Goal: Check status: Check status

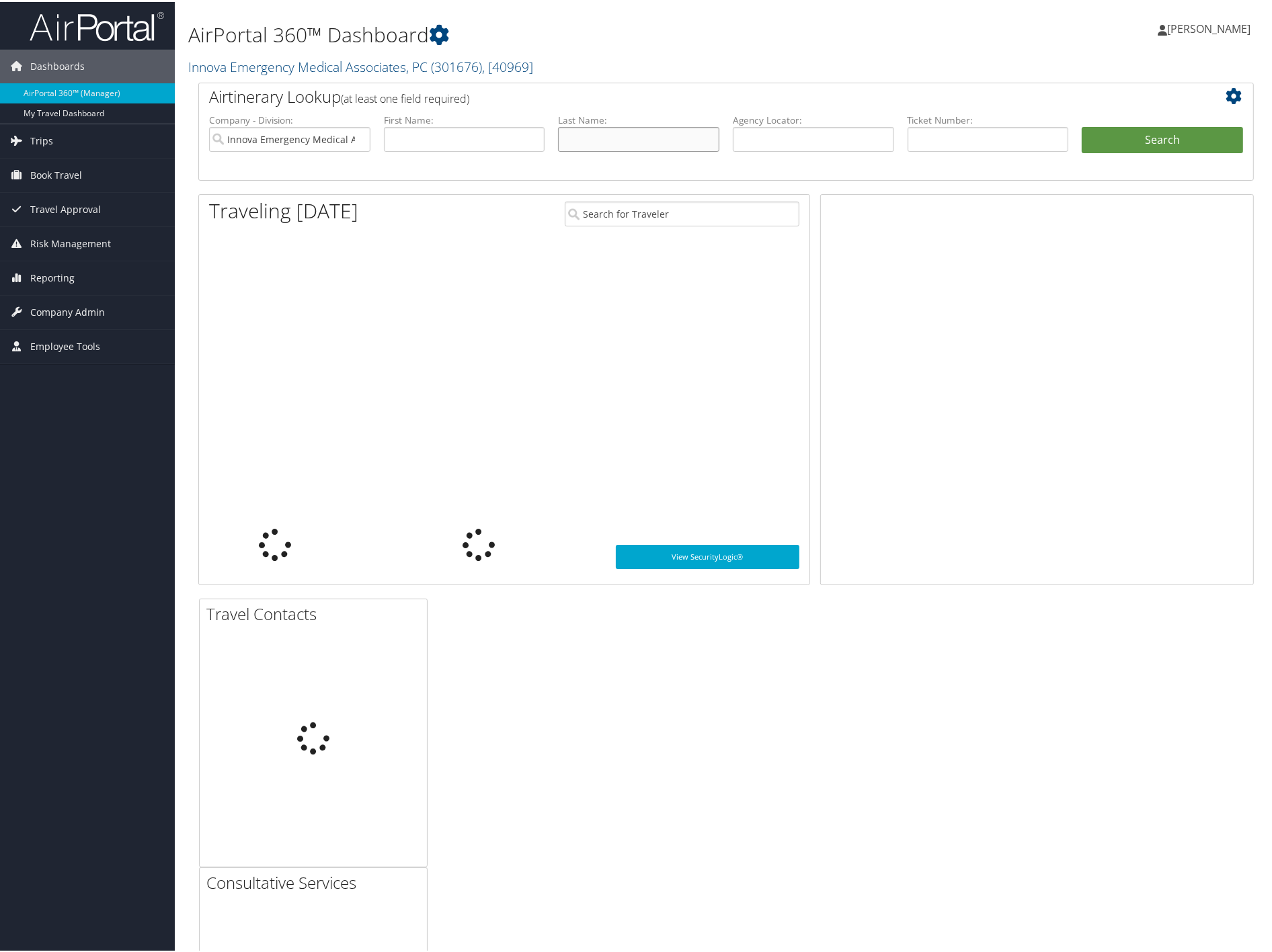
click at [634, 139] on input "text" at bounding box center [638, 137] width 161 height 25
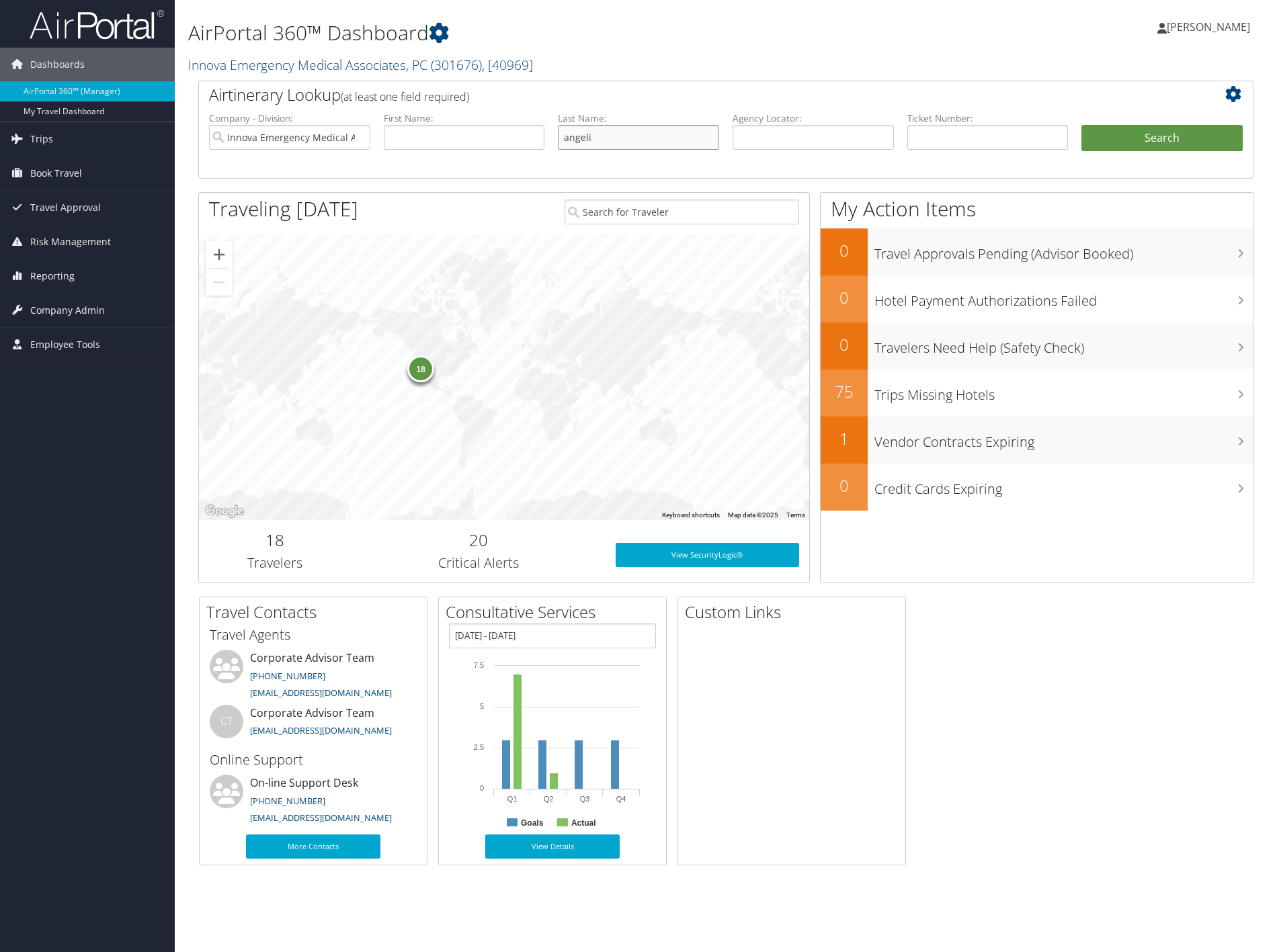
type input "Angelidis"
type input "Matthew"
click at [1150, 131] on button "Search" at bounding box center [1161, 139] width 161 height 27
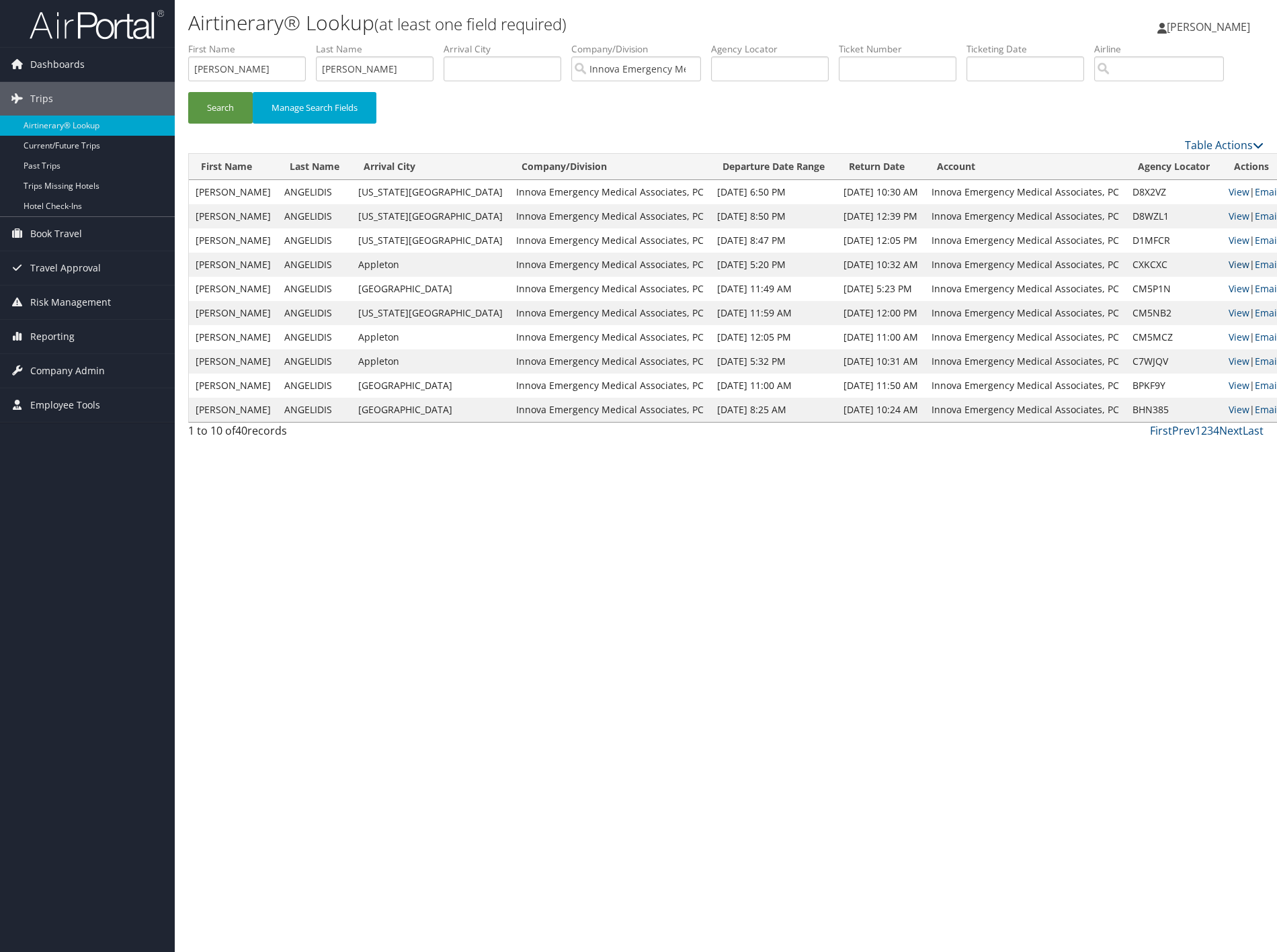
click at [1228, 271] on link "View" at bounding box center [1239, 264] width 21 height 13
click at [391, 71] on input "Angelidis" at bounding box center [374, 69] width 118 height 25
type input "kayon"
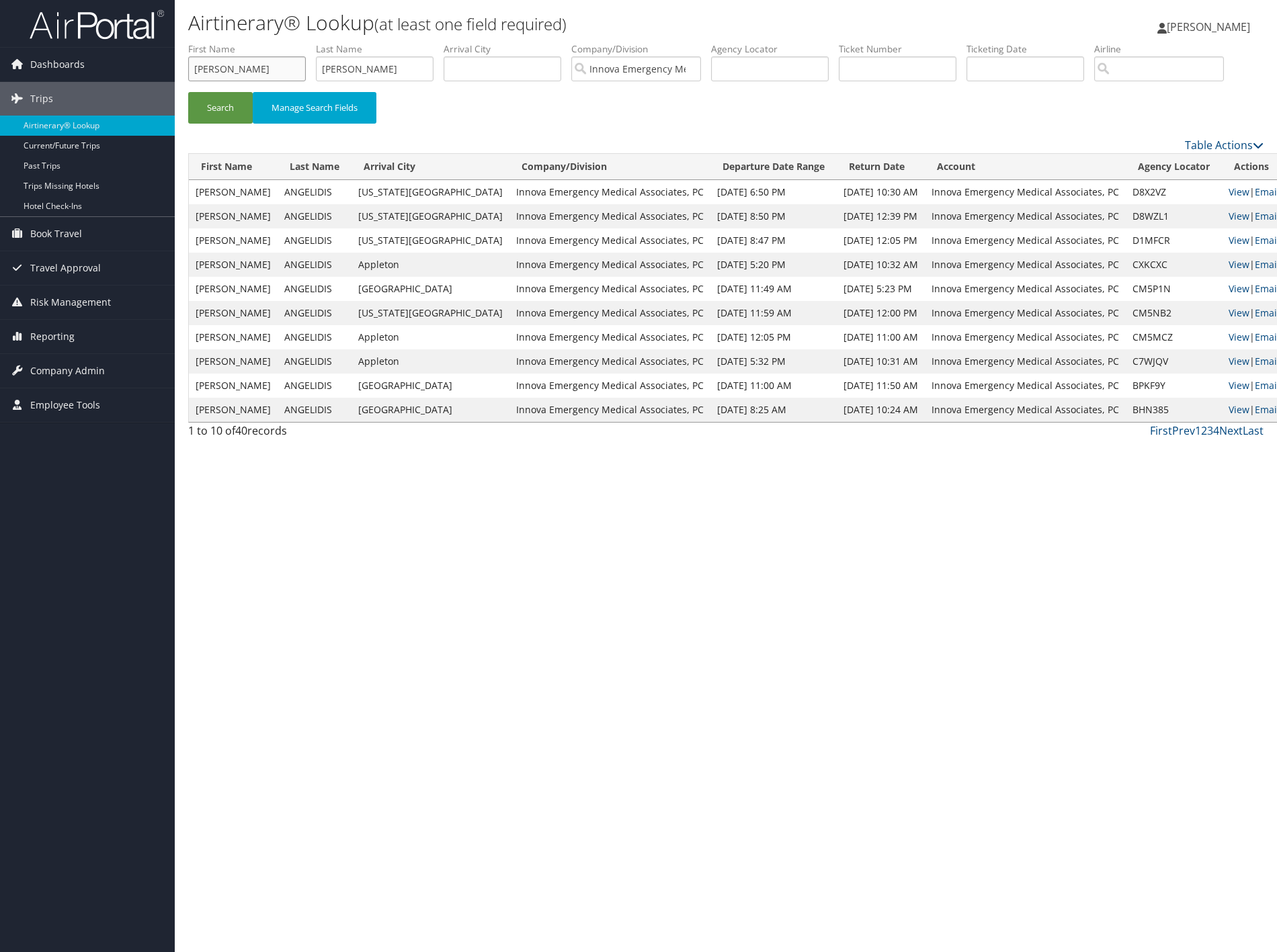
click at [271, 71] on input "Matthew" at bounding box center [247, 69] width 118 height 25
click at [217, 123] on button "Search" at bounding box center [220, 108] width 65 height 32
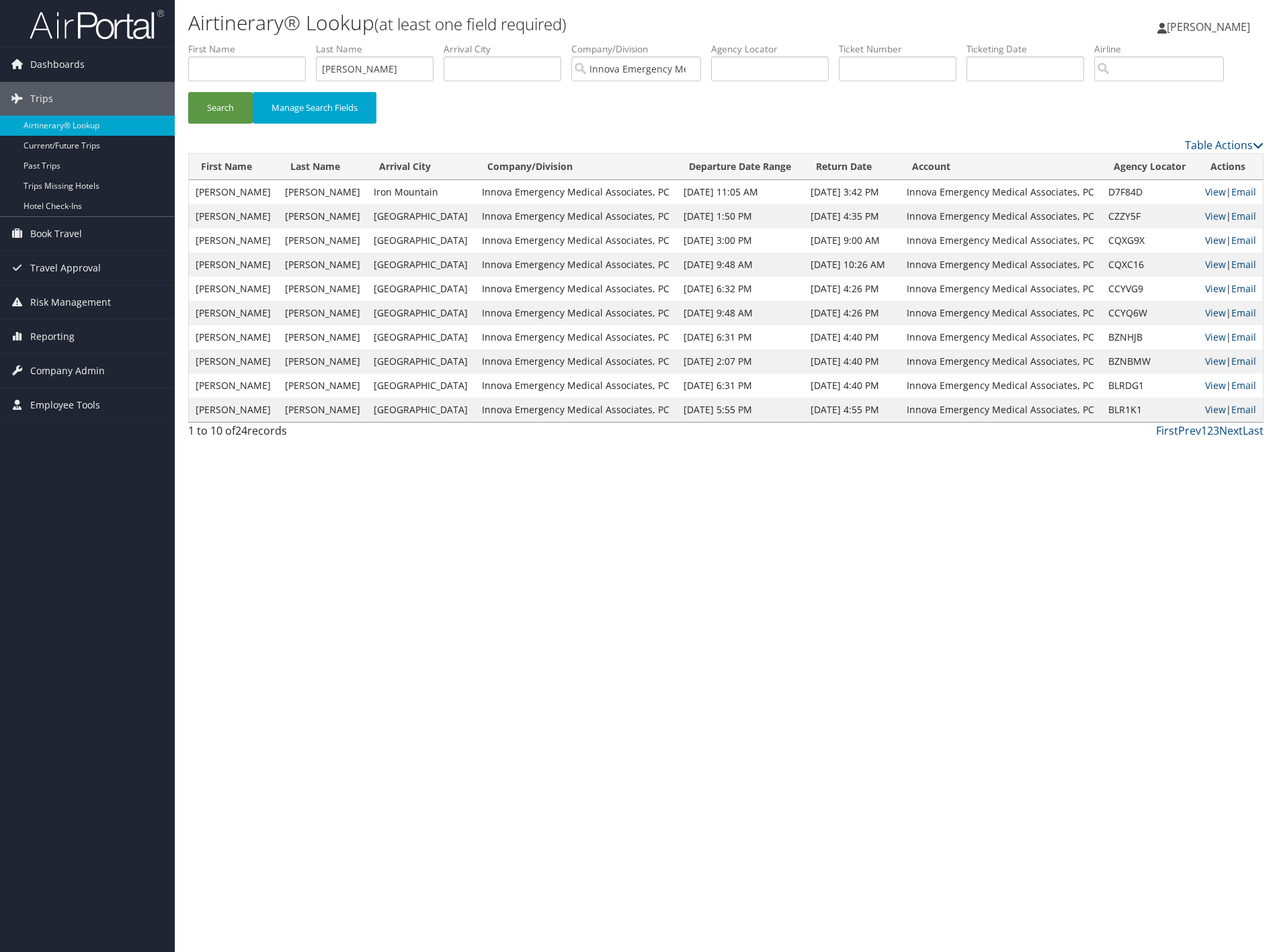
click at [1205, 247] on link "View" at bounding box center [1215, 241] width 21 height 13
click at [1205, 271] on link "View" at bounding box center [1215, 264] width 21 height 13
click at [1207, 222] on link "View" at bounding box center [1215, 216] width 21 height 13
click at [372, 70] on input "kayon" at bounding box center [374, 69] width 118 height 25
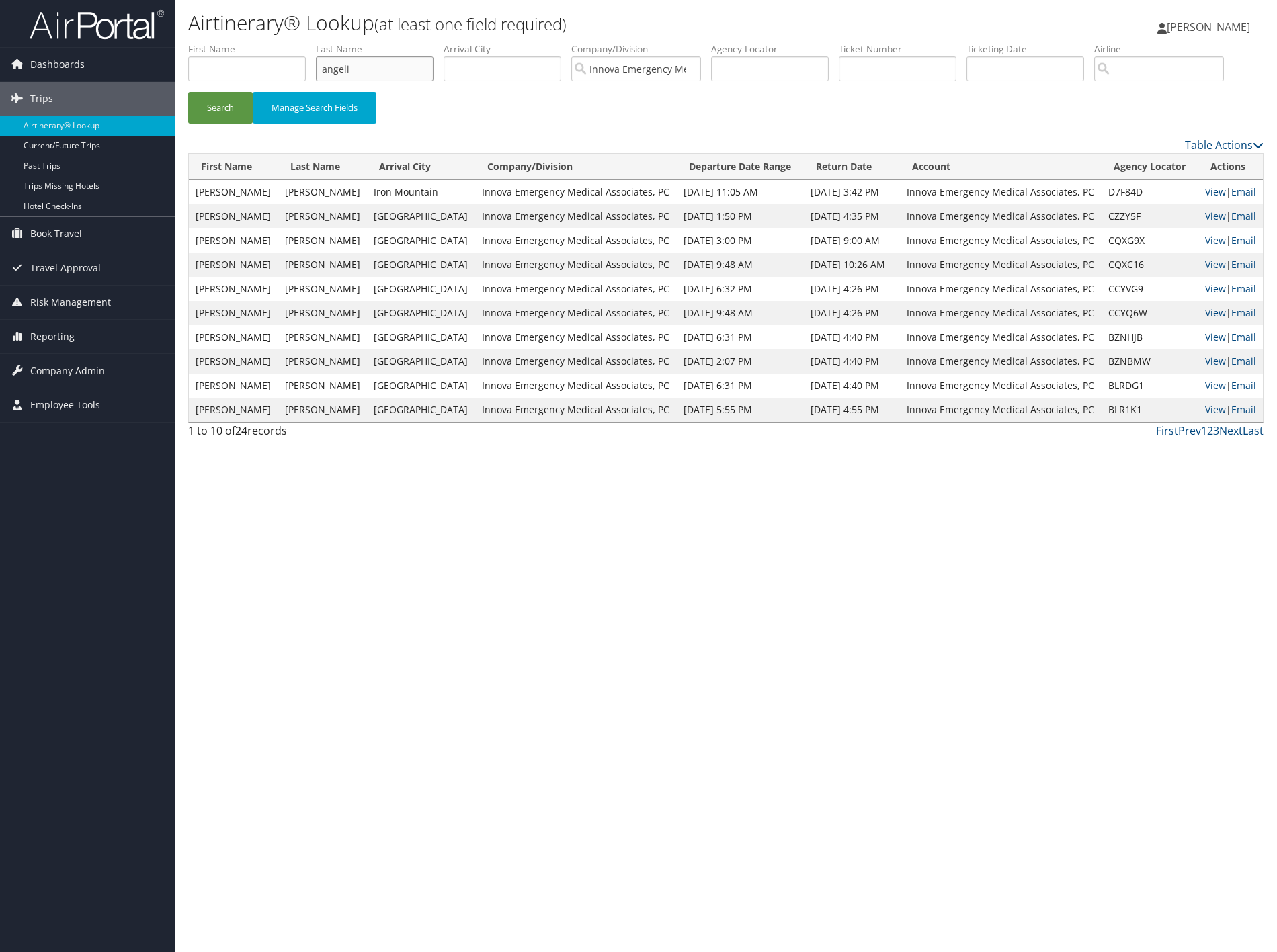
type input "Angelidis"
click at [223, 123] on button "Search" at bounding box center [220, 108] width 65 height 32
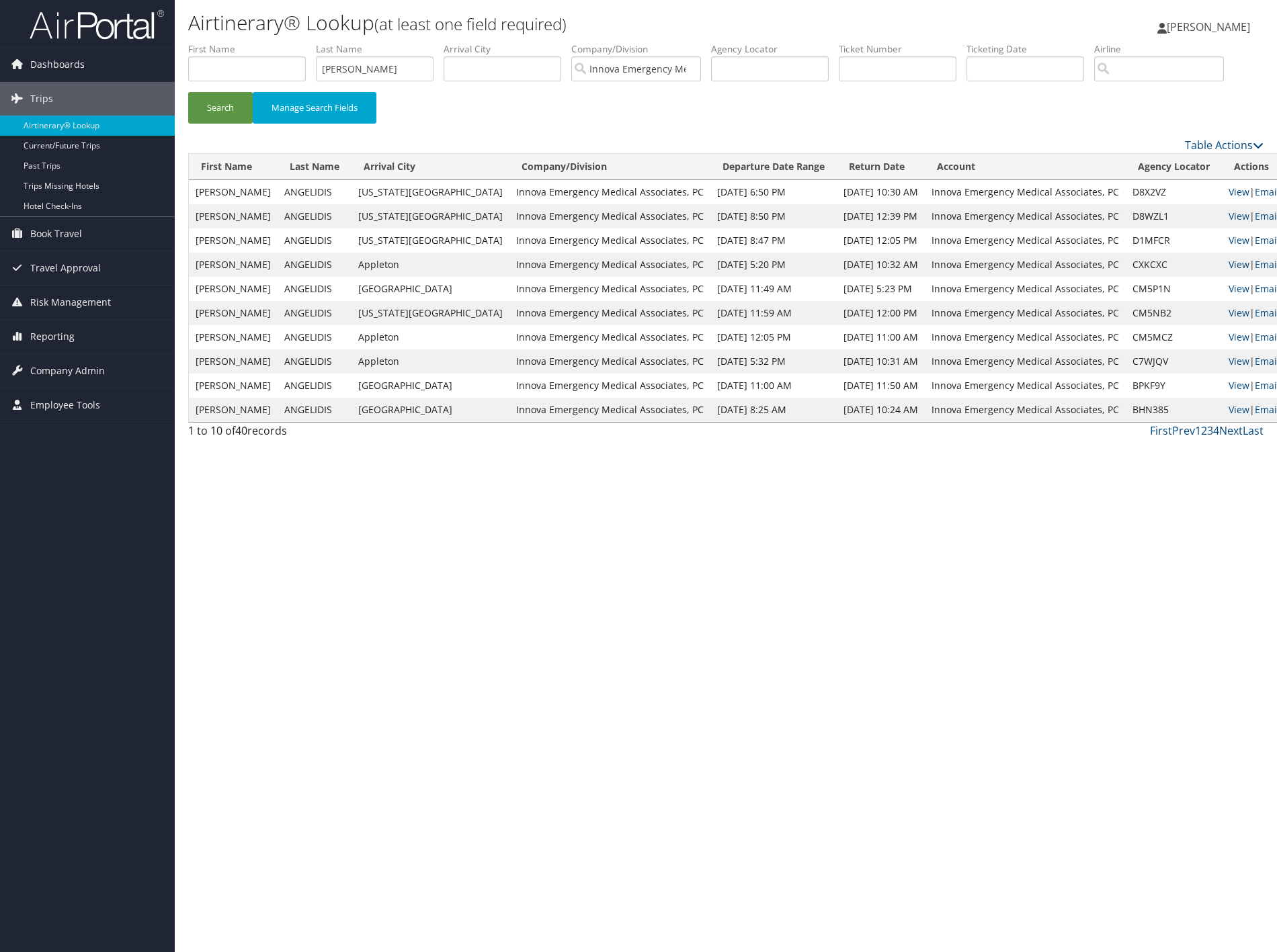
click at [1228, 271] on link "View" at bounding box center [1239, 264] width 21 height 13
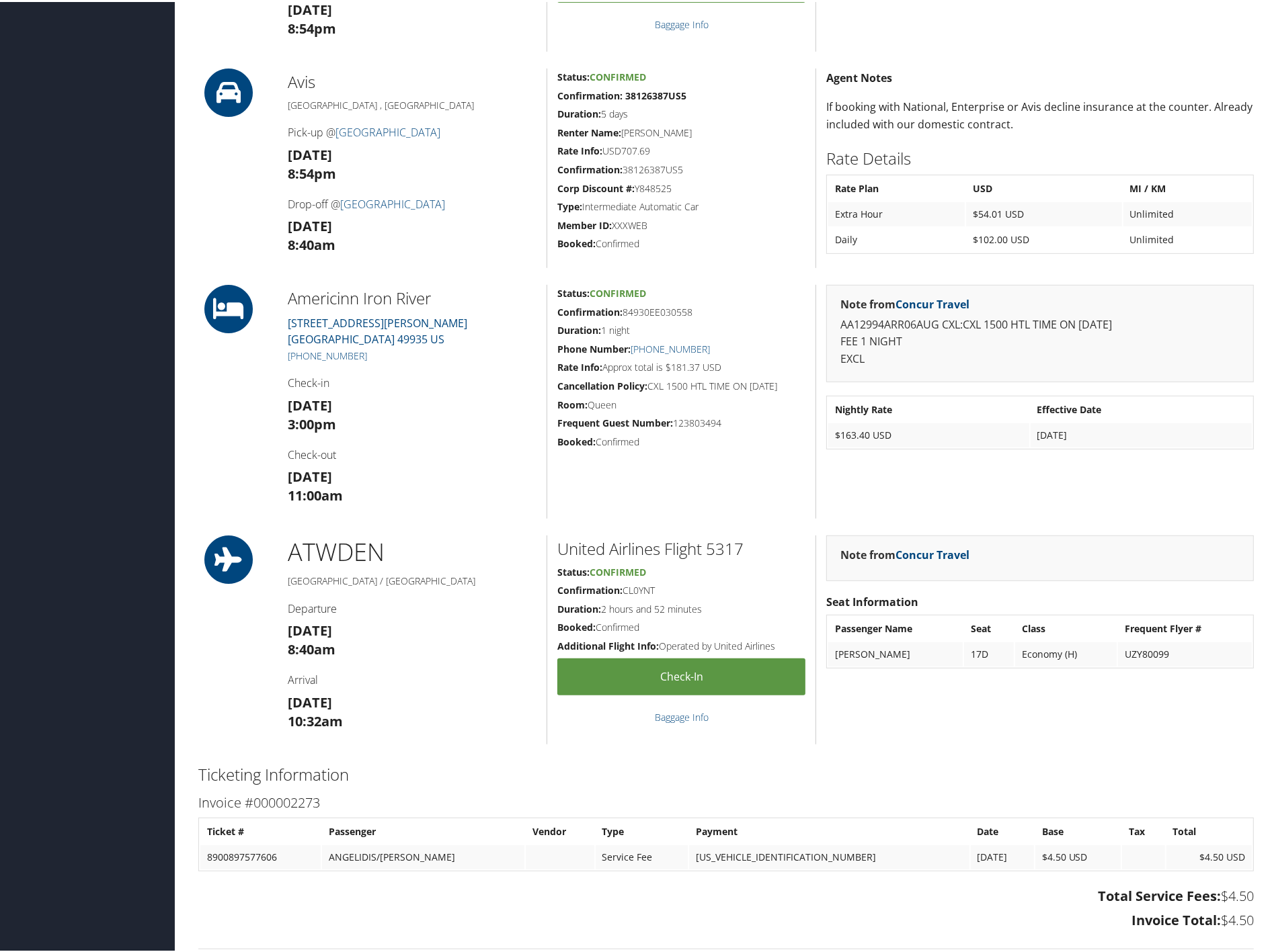
scroll to position [653, 0]
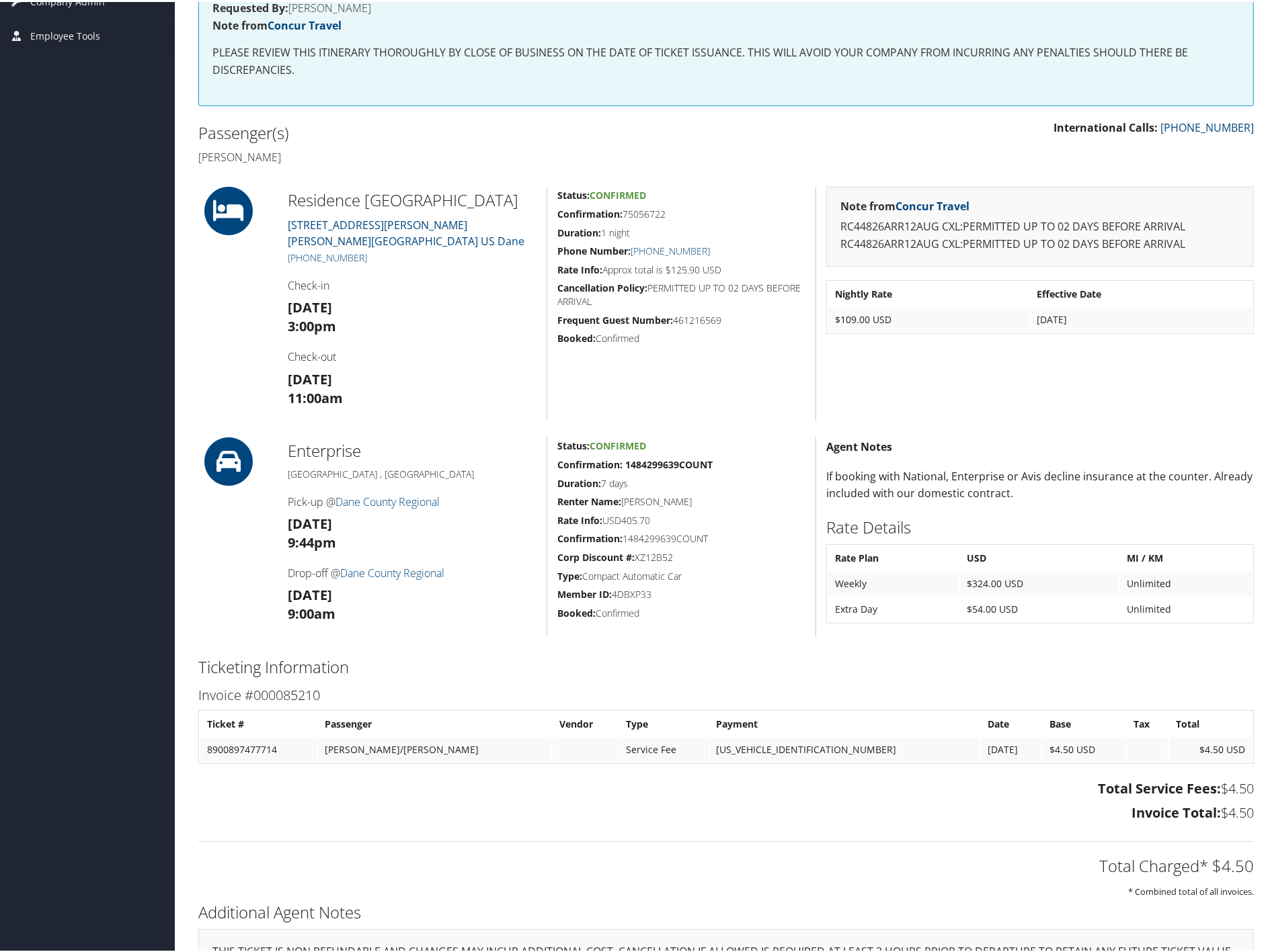
scroll to position [298, 0]
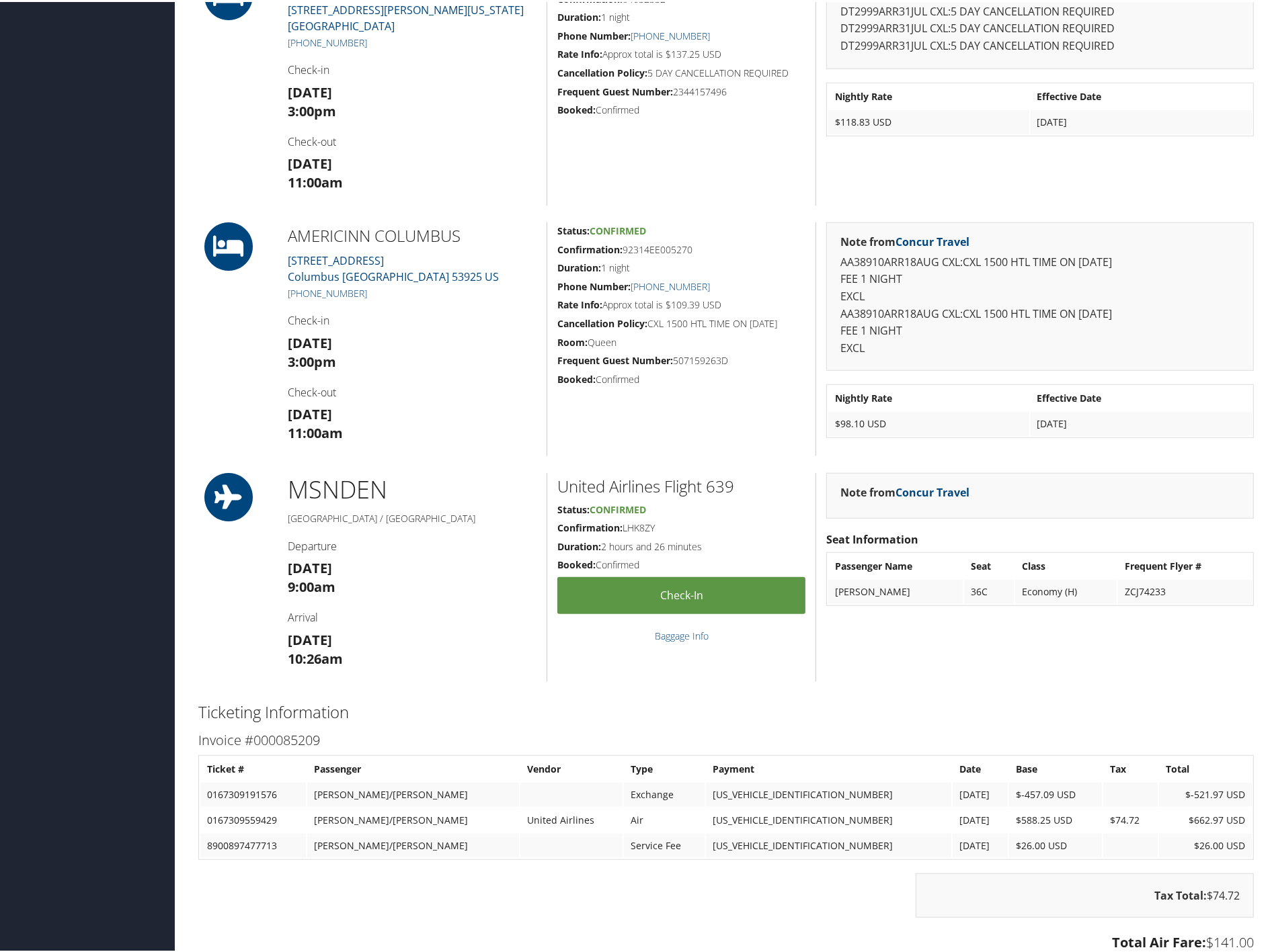
scroll to position [970, 0]
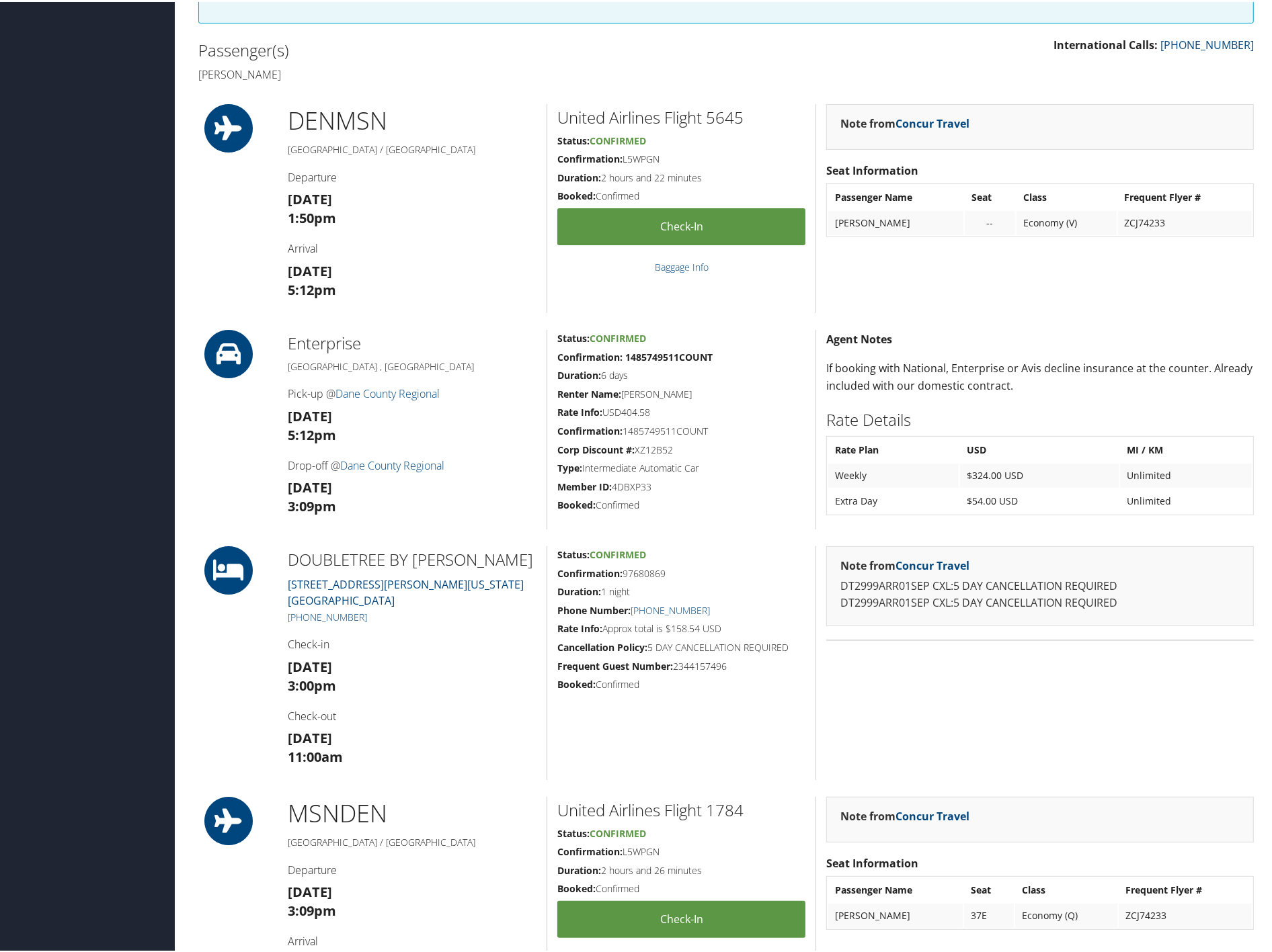
scroll to position [224, 0]
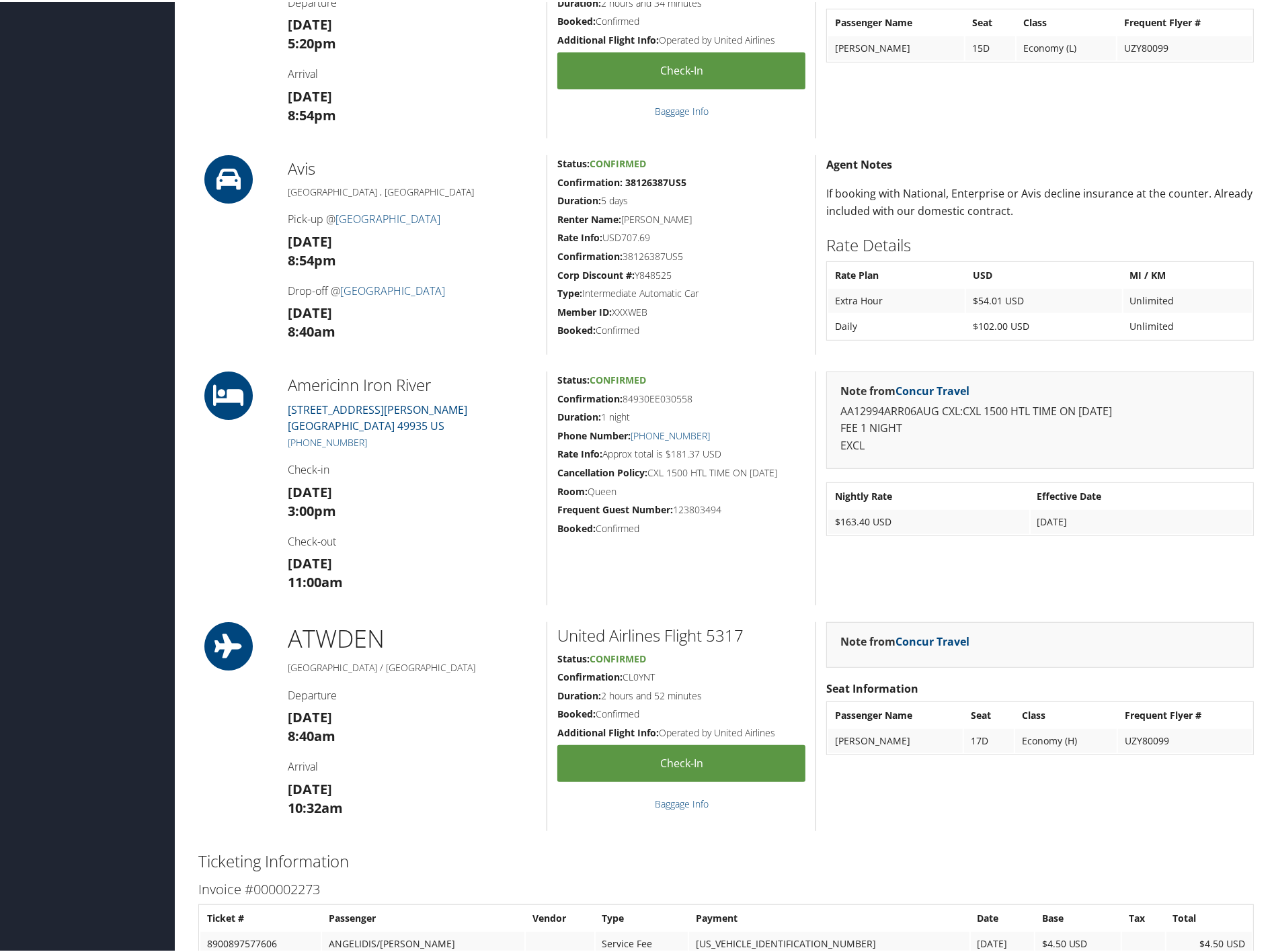
scroll to position [821, 0]
